Goal: Transaction & Acquisition: Subscribe to service/newsletter

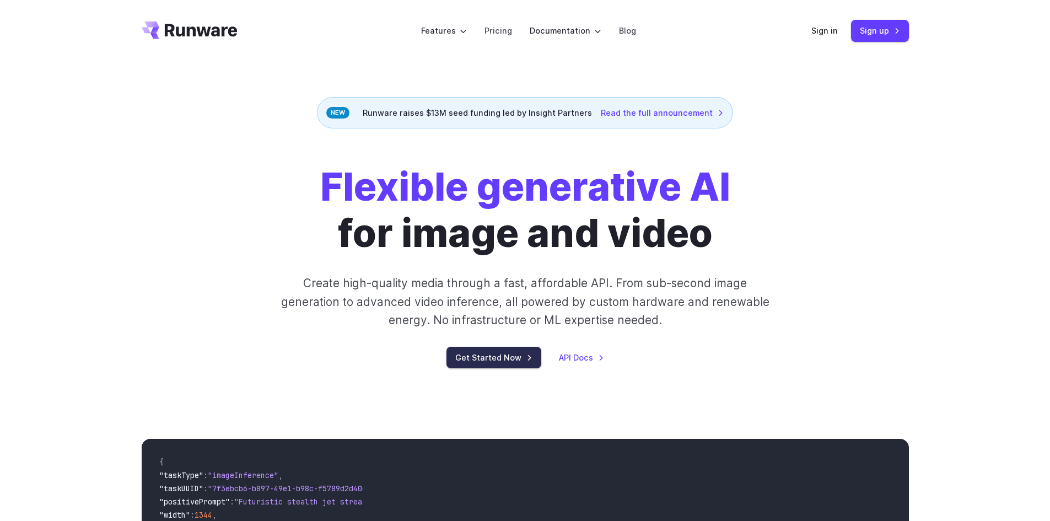
click at [498, 363] on link "Get Started Now" at bounding box center [494, 358] width 95 height 22
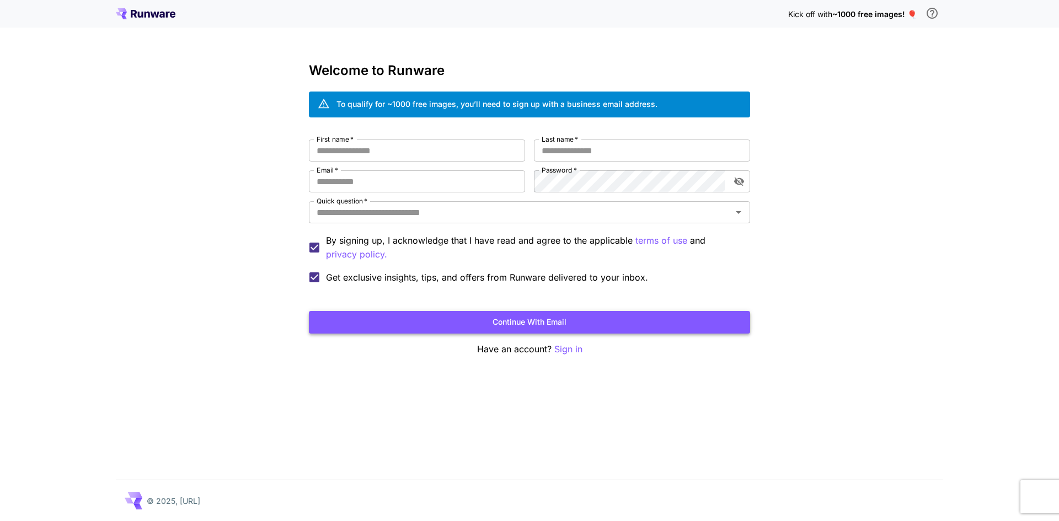
click at [559, 327] on button "Continue with email" at bounding box center [529, 322] width 441 height 23
click at [350, 158] on input "First name   *" at bounding box center [417, 151] width 216 height 22
click at [733, 211] on icon "Open" at bounding box center [738, 212] width 13 height 13
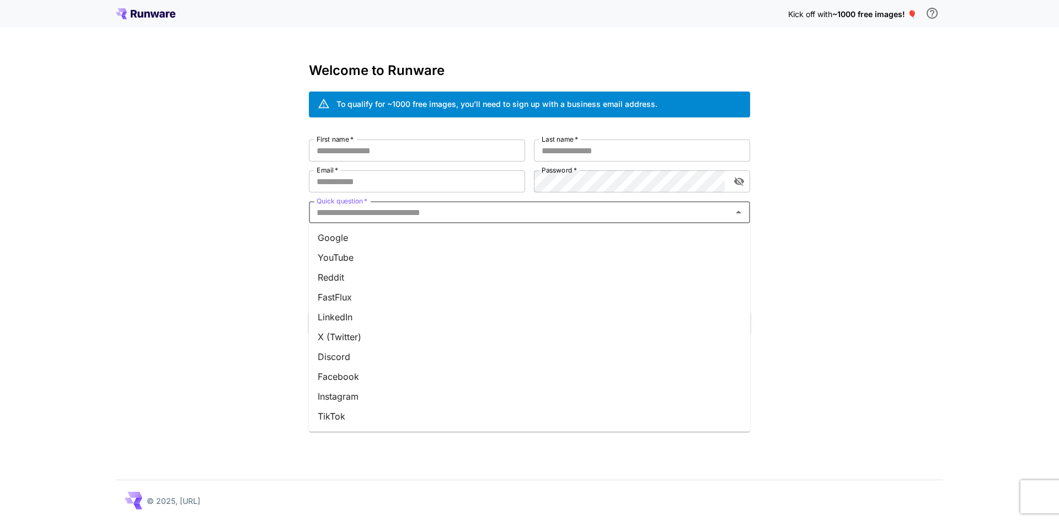
click at [353, 238] on li "Google" at bounding box center [529, 238] width 441 height 20
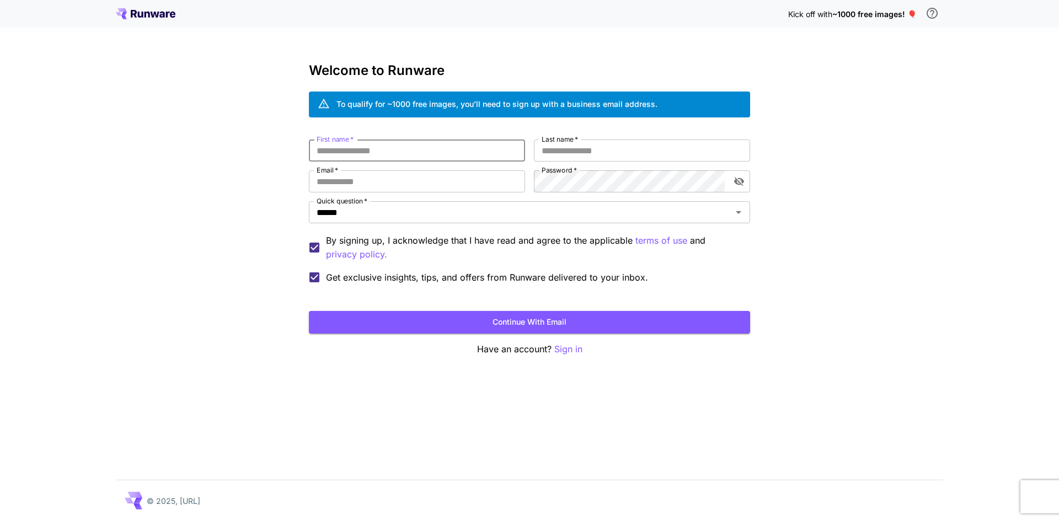
click at [337, 157] on input "First name   *" at bounding box center [417, 151] width 216 height 22
type input "***"
click at [578, 155] on input "Last name   *" at bounding box center [642, 151] width 216 height 22
type input "****"
click at [377, 189] on input "Email   *" at bounding box center [417, 181] width 216 height 22
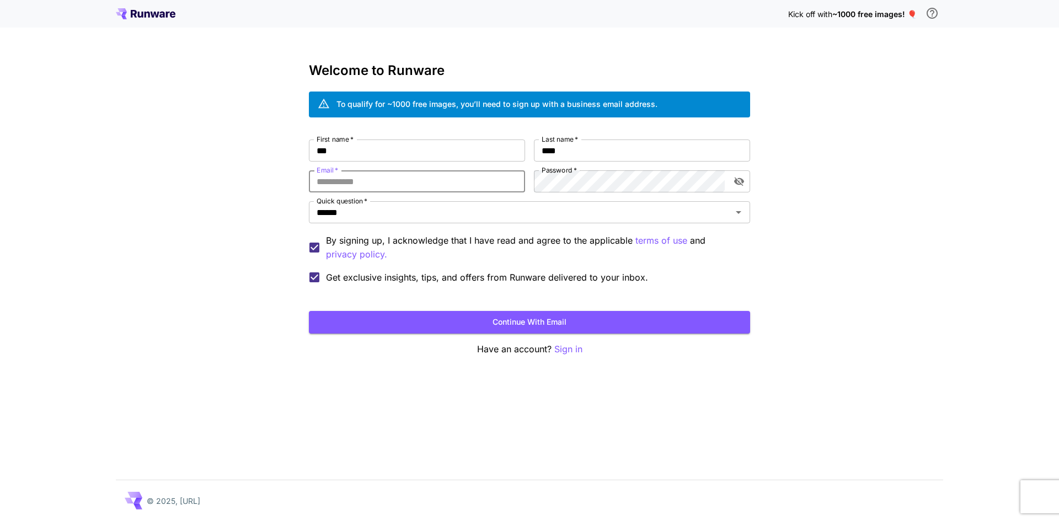
type input "**********"
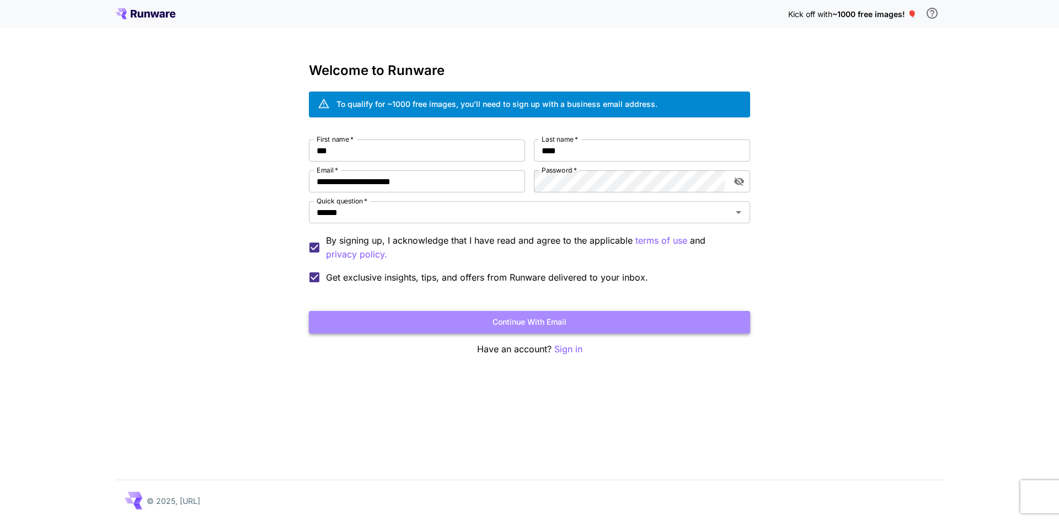
click at [515, 318] on button "Continue with email" at bounding box center [529, 322] width 441 height 23
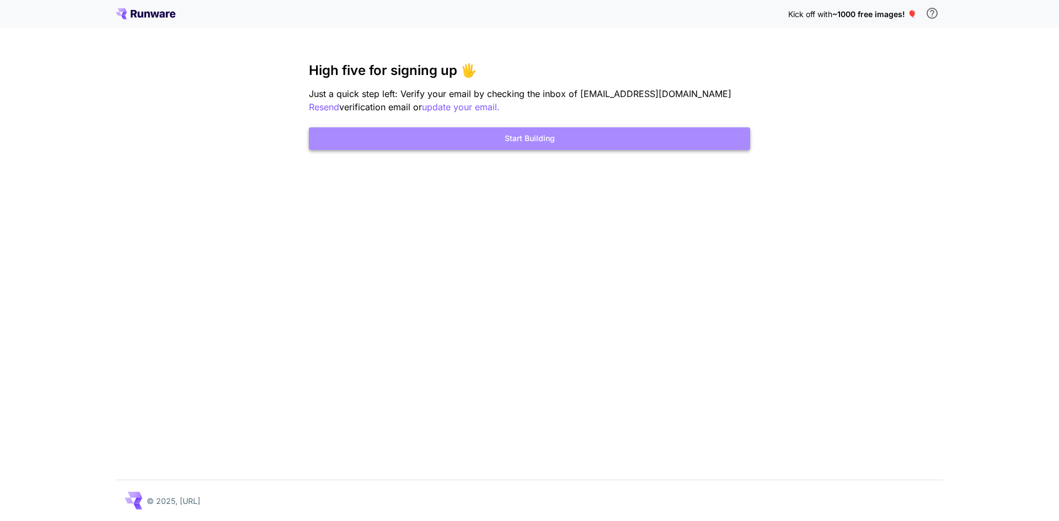
click at [479, 143] on button "Start Building" at bounding box center [529, 138] width 441 height 23
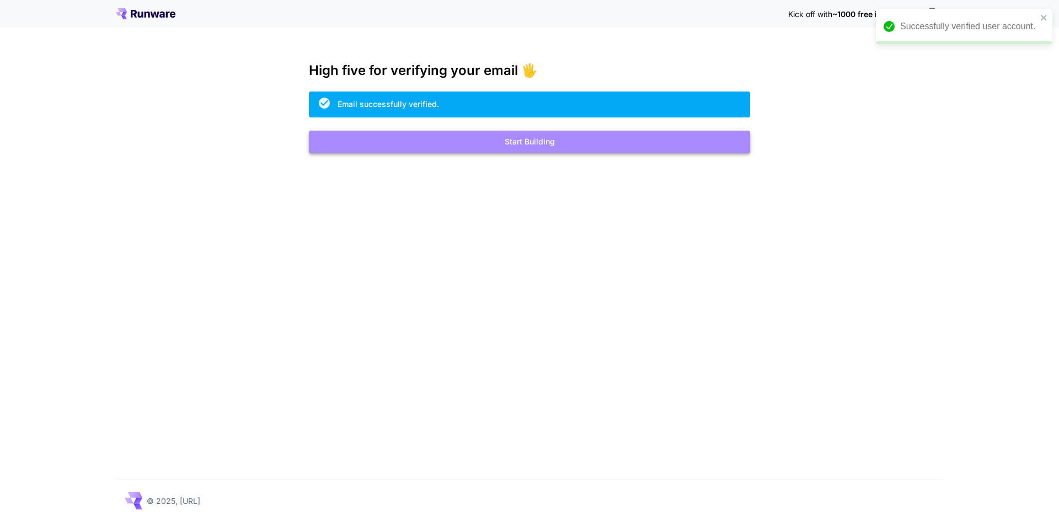
click at [532, 142] on button "Start Building" at bounding box center [529, 142] width 441 height 23
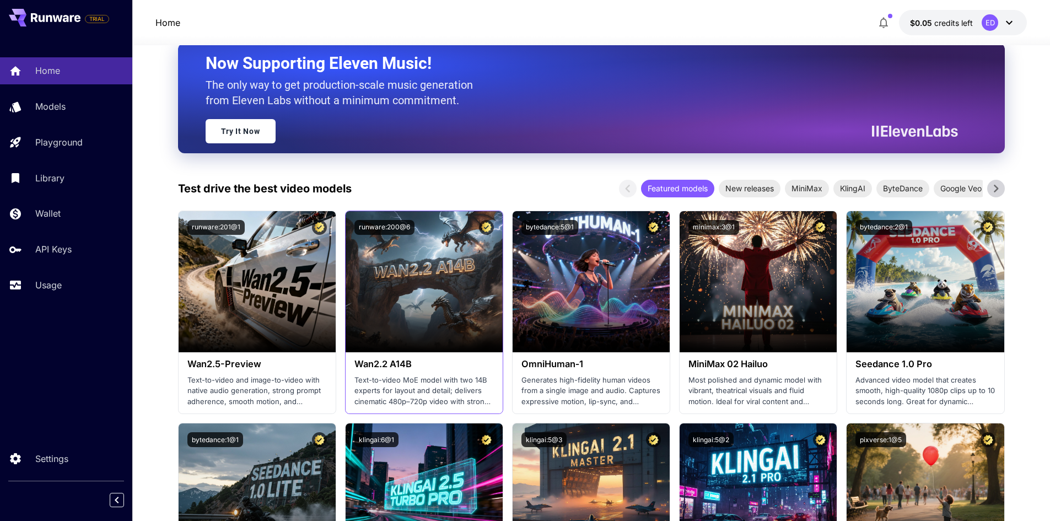
scroll to position [165, 0]
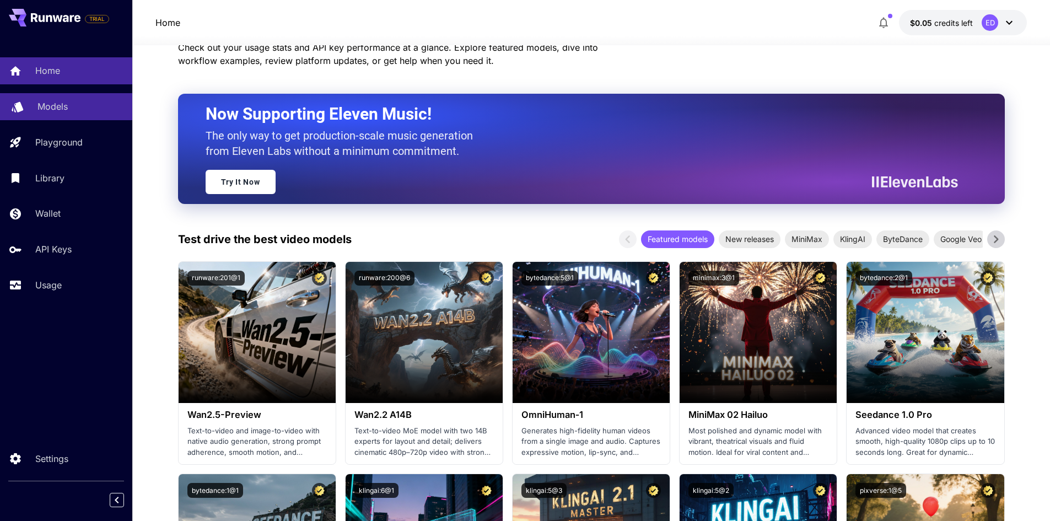
click at [37, 106] on link "Models" at bounding box center [66, 106] width 132 height 27
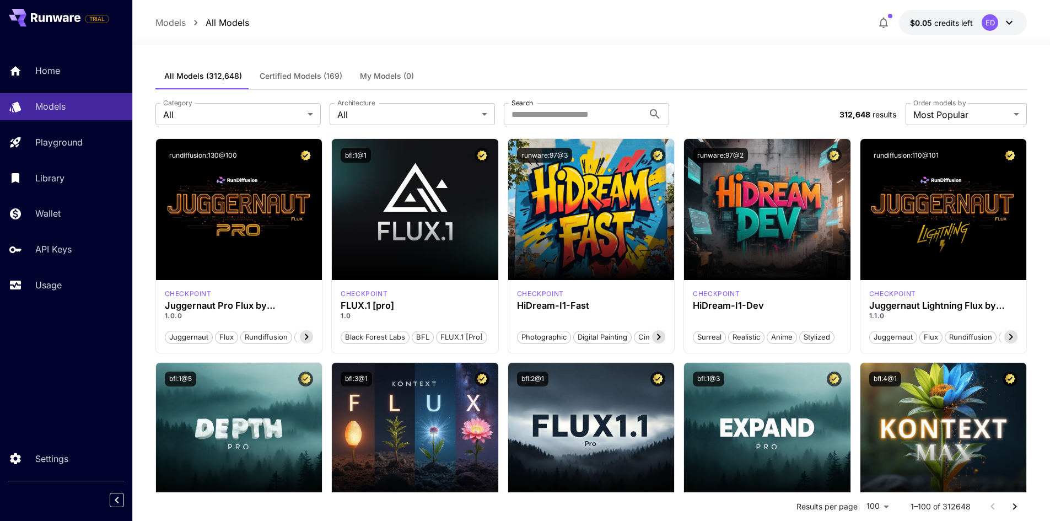
click at [881, 23] on icon "button" at bounding box center [883, 22] width 13 height 13
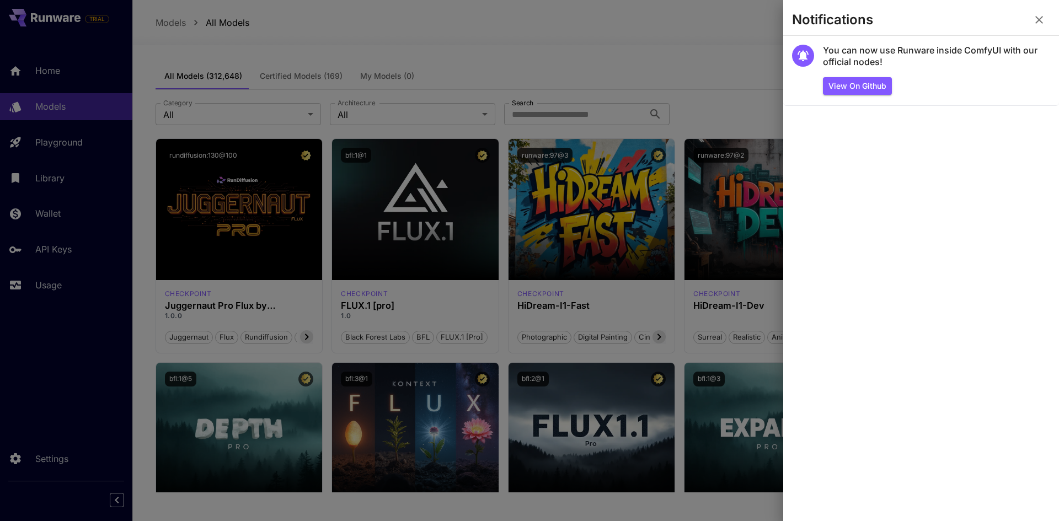
click at [1035, 23] on icon "button" at bounding box center [1038, 19] width 13 height 13
